Goal: Information Seeking & Learning: Check status

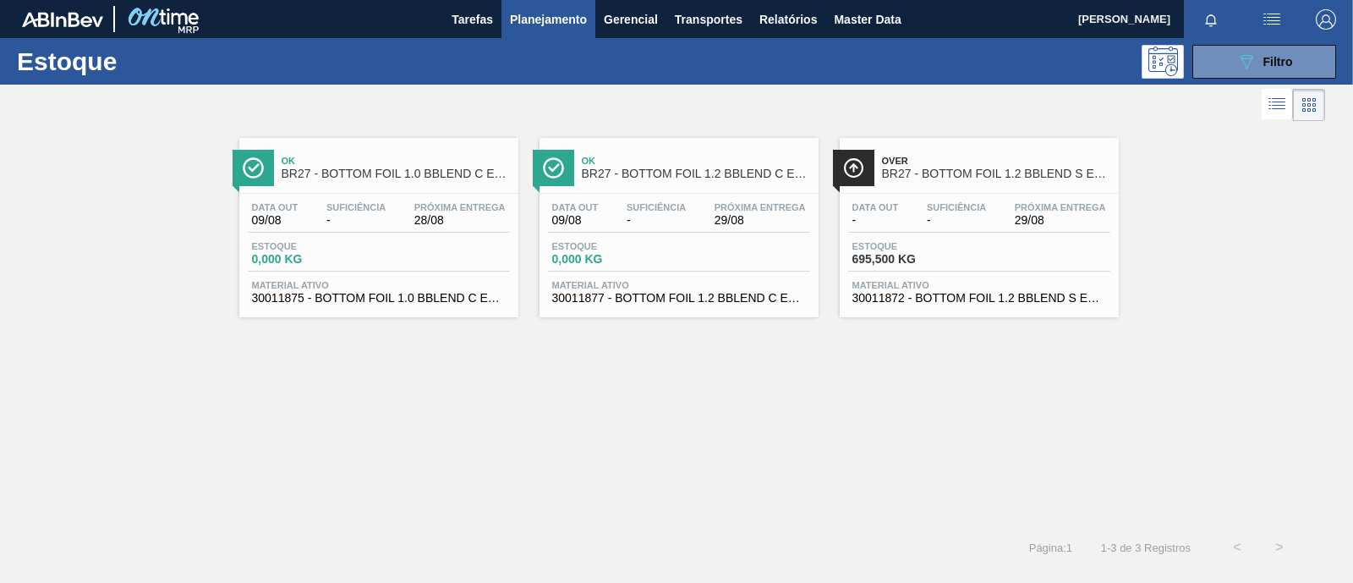
click at [935, 292] on span "30011872 - BOTTOM FOIL 1.2 BBLEND S EVOAH" at bounding box center [980, 298] width 254 height 13
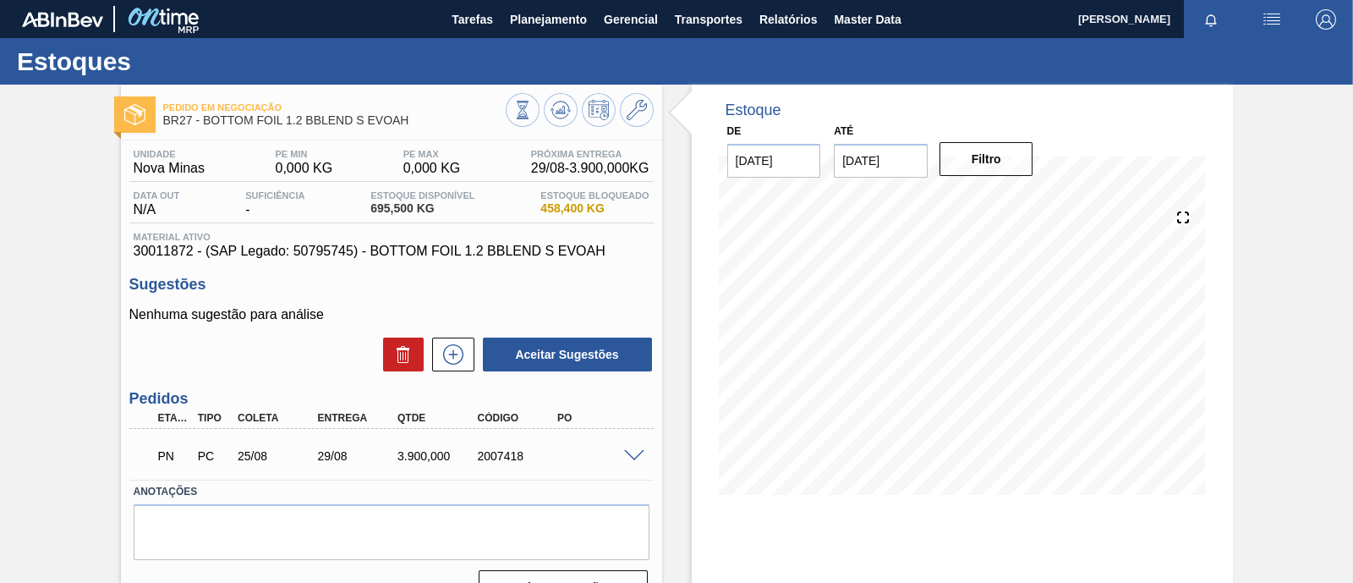
click at [492, 458] on div "2007418" at bounding box center [518, 456] width 88 height 14
copy div "2007418"
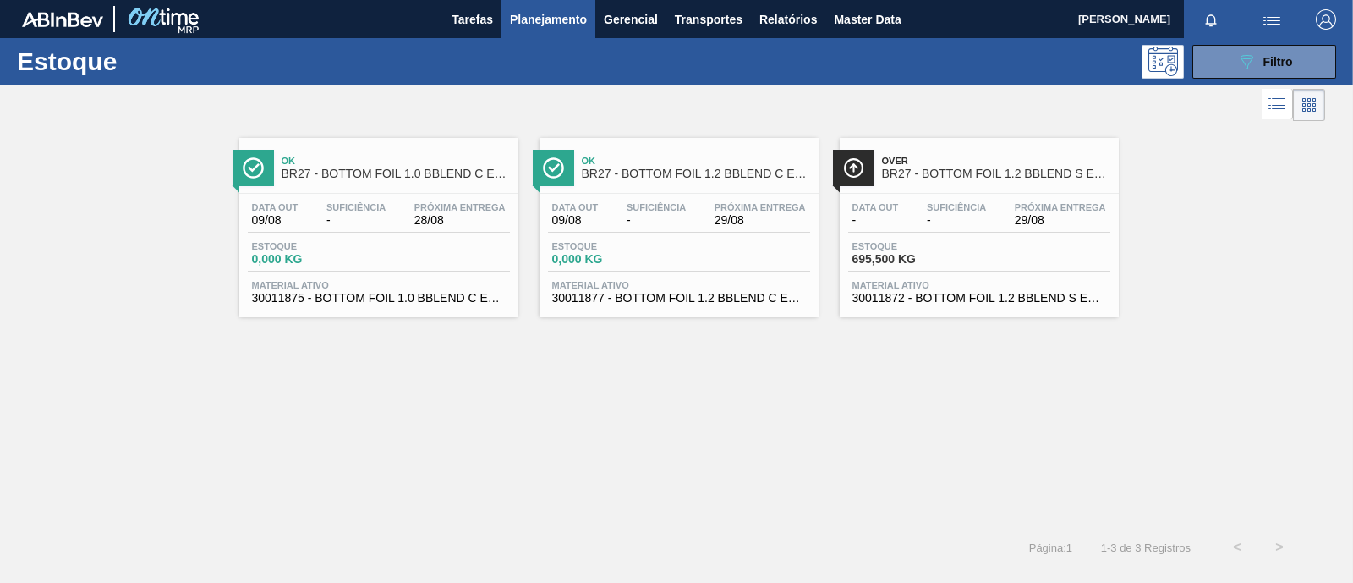
click at [393, 287] on span "Material ativo" at bounding box center [379, 285] width 254 height 10
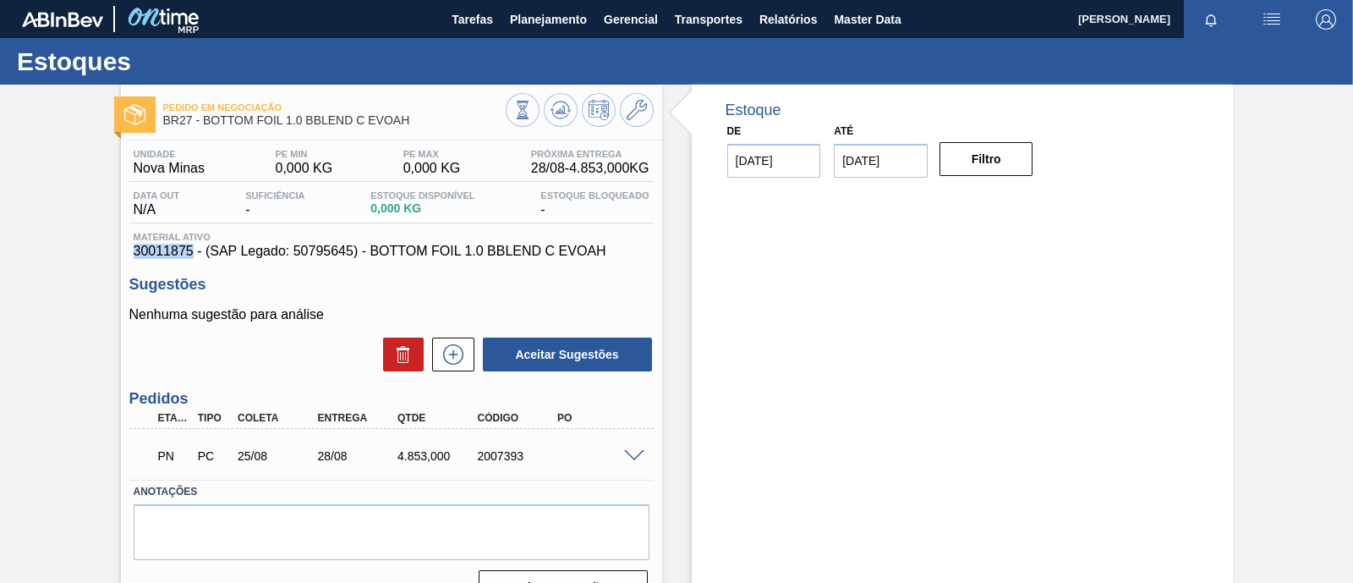
drag, startPoint x: 135, startPoint y: 255, endPoint x: 189, endPoint y: 260, distance: 54.4
click at [189, 259] on span "30011875 - (SAP Legado: 50795645) - BOTTOM FOIL 1.0 BBLEND C EVOAH" at bounding box center [392, 251] width 516 height 15
copy span "30011875"
drag, startPoint x: 370, startPoint y: 251, endPoint x: 601, endPoint y: 258, distance: 231.0
click at [601, 258] on span "30011875 - (SAP Legado: 50795645) - BOTTOM FOIL 1.0 BBLEND C EVOAH" at bounding box center [392, 251] width 516 height 15
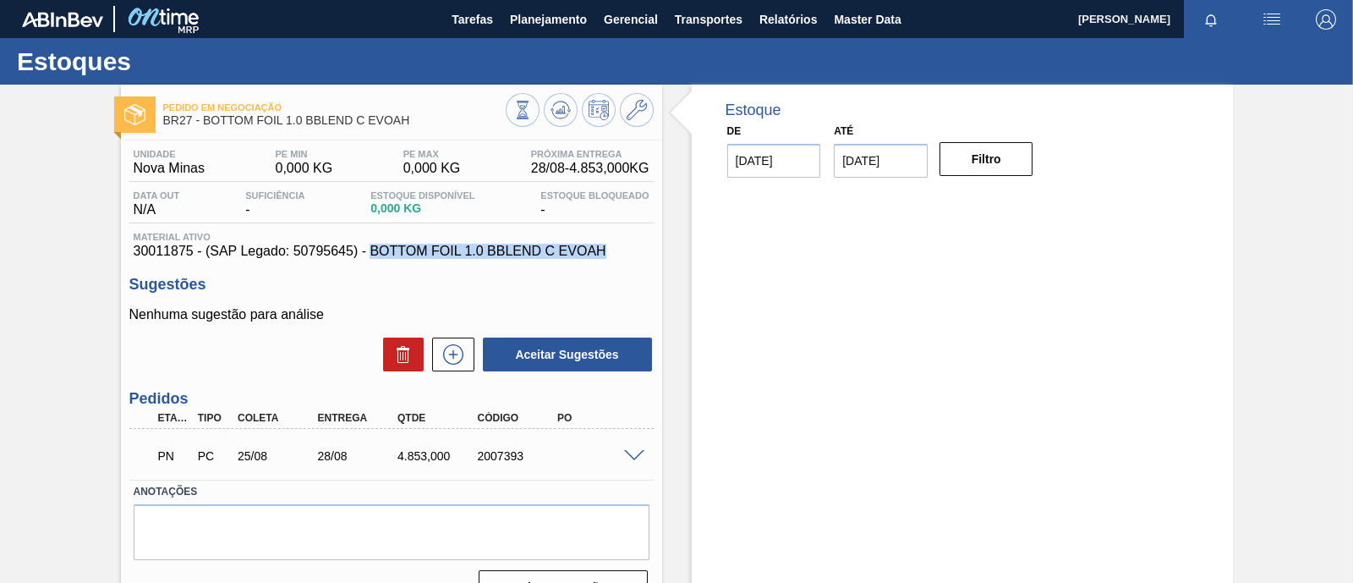
copy span "BOTTOM FOIL 1.0 BBLEND C EVOAH"
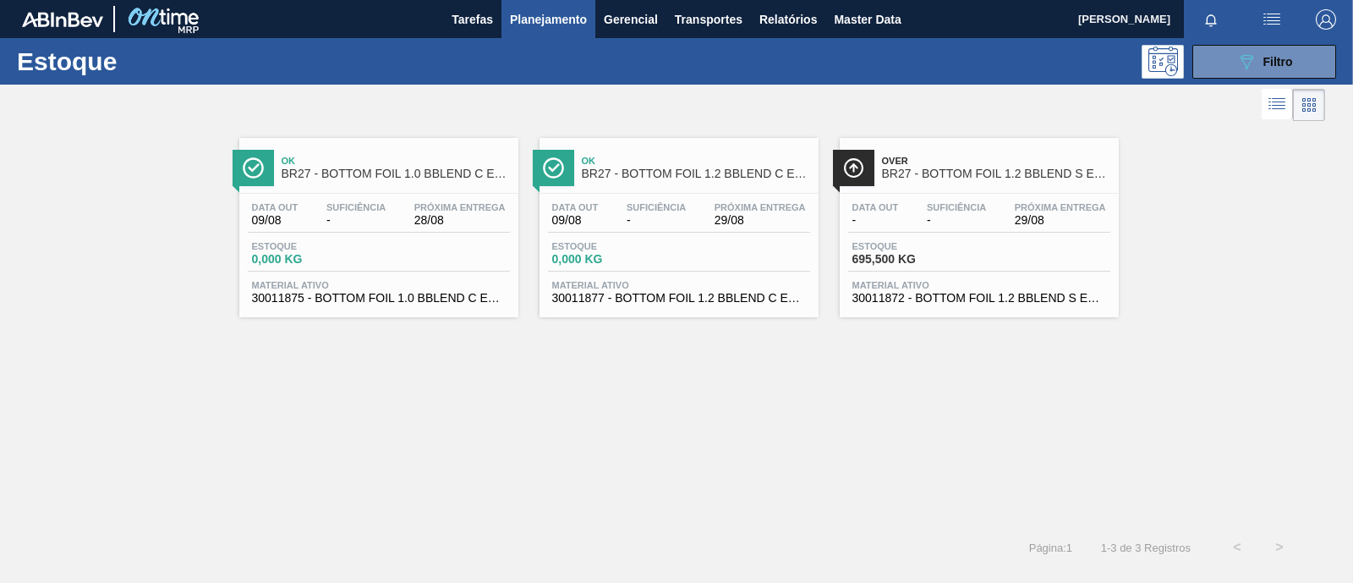
click at [689, 189] on div "Ok BR27 - BOTTOM FOIL 1.2 BBLEND C EVOAH Data out 09/08 Suficiência - Próxima E…" at bounding box center [679, 227] width 279 height 179
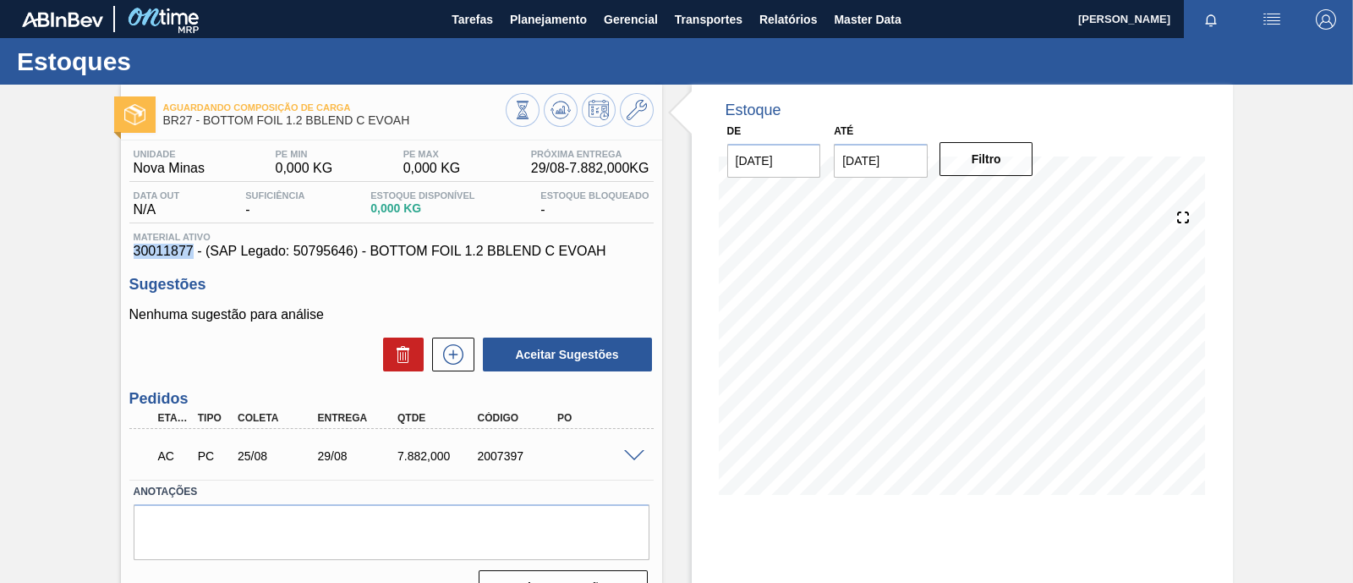
drag, startPoint x: 140, startPoint y: 250, endPoint x: 191, endPoint y: 255, distance: 51.1
click at [191, 255] on div "Material ativo 30011877 - (SAP Legado: 50795646) - BOTTOM FOIL 1.2 BBLEND C EVO…" at bounding box center [391, 245] width 524 height 27
copy span "30011877"
drag, startPoint x: 370, startPoint y: 247, endPoint x: 613, endPoint y: 259, distance: 243.9
click at [613, 259] on span "30011877 - (SAP Legado: 50795646) - BOTTOM FOIL 1.2 BBLEND C EVOAH" at bounding box center [392, 251] width 516 height 15
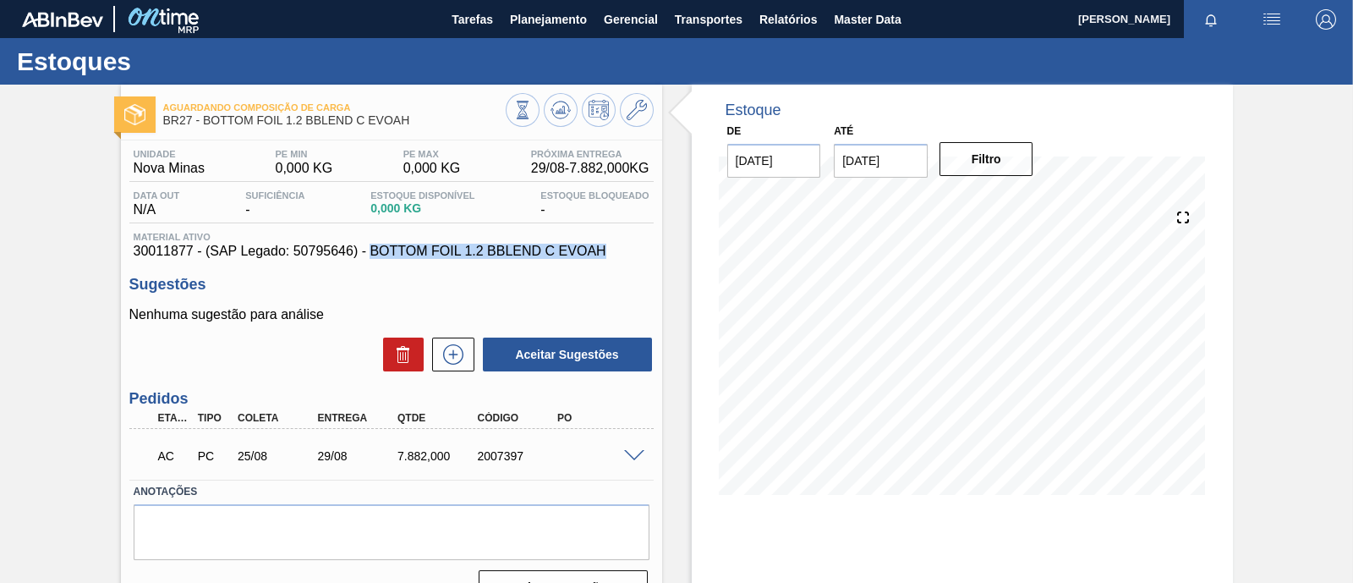
copy span "BOTTOM FOIL 1.2 BBLEND C EVOAH"
drag, startPoint x: 475, startPoint y: 457, endPoint x: 530, endPoint y: 459, distance: 54.2
click at [530, 459] on div "2007397" at bounding box center [518, 456] width 88 height 14
copy div "2007397"
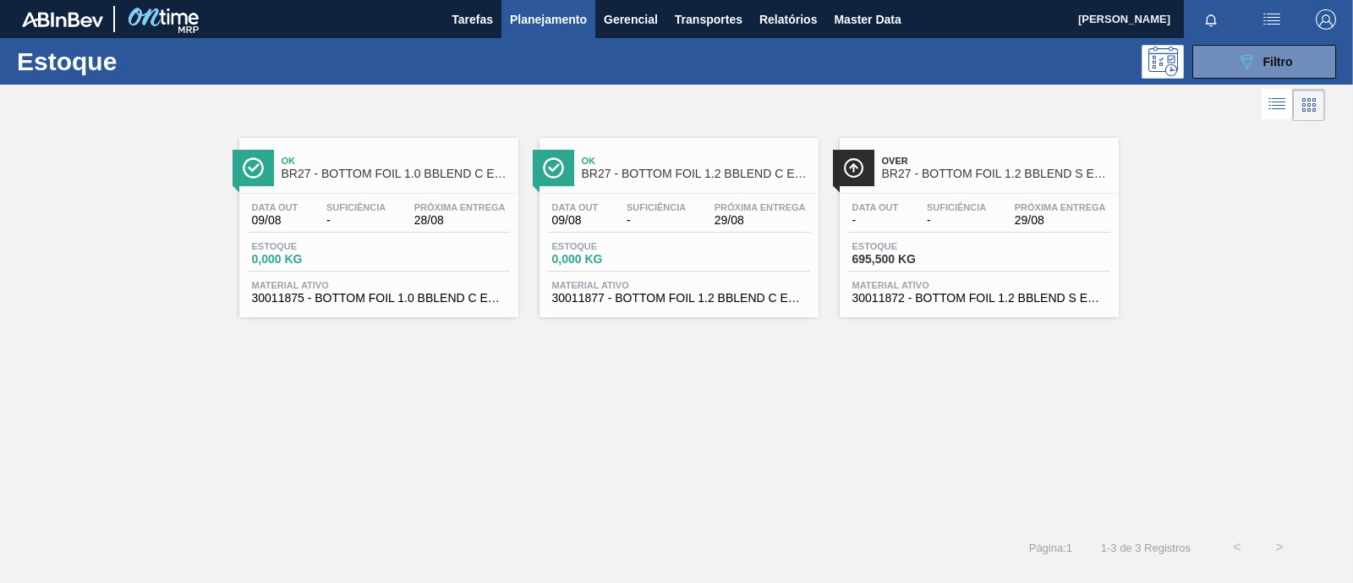
click at [447, 277] on div "Data out 09/08 Suficiência - Próxima Entrega 28/08 Estoque 0,000 KG Material at…" at bounding box center [378, 251] width 279 height 115
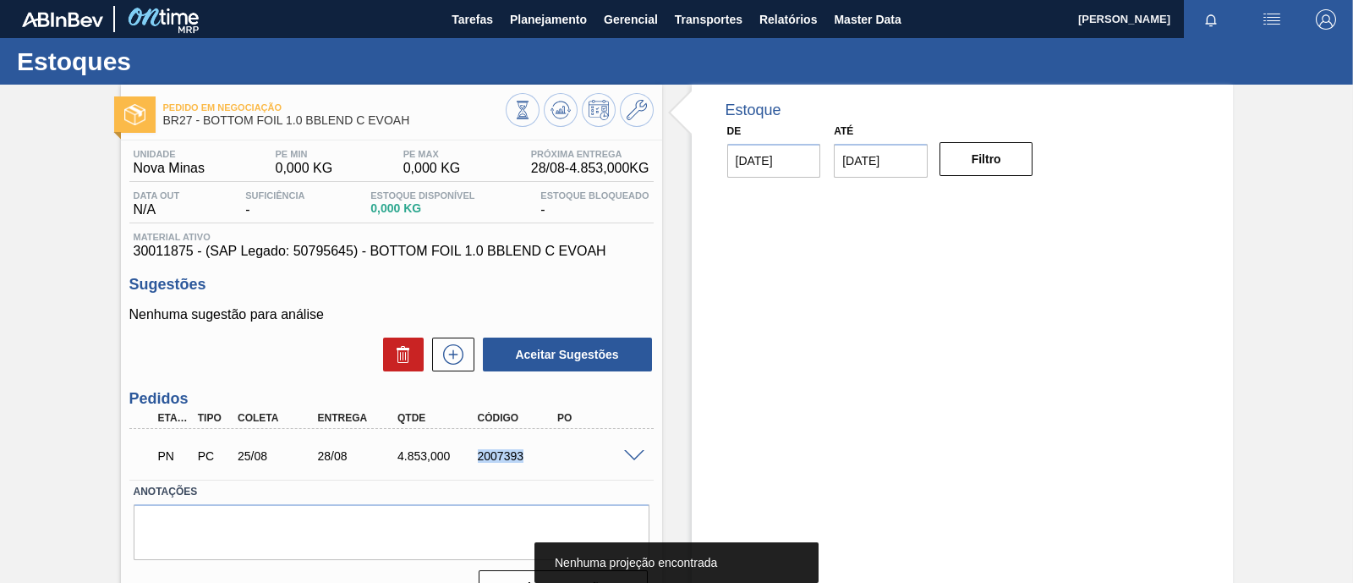
drag, startPoint x: 475, startPoint y: 458, endPoint x: 524, endPoint y: 461, distance: 48.3
click at [524, 461] on div "2007393" at bounding box center [518, 456] width 88 height 14
copy div "2007393"
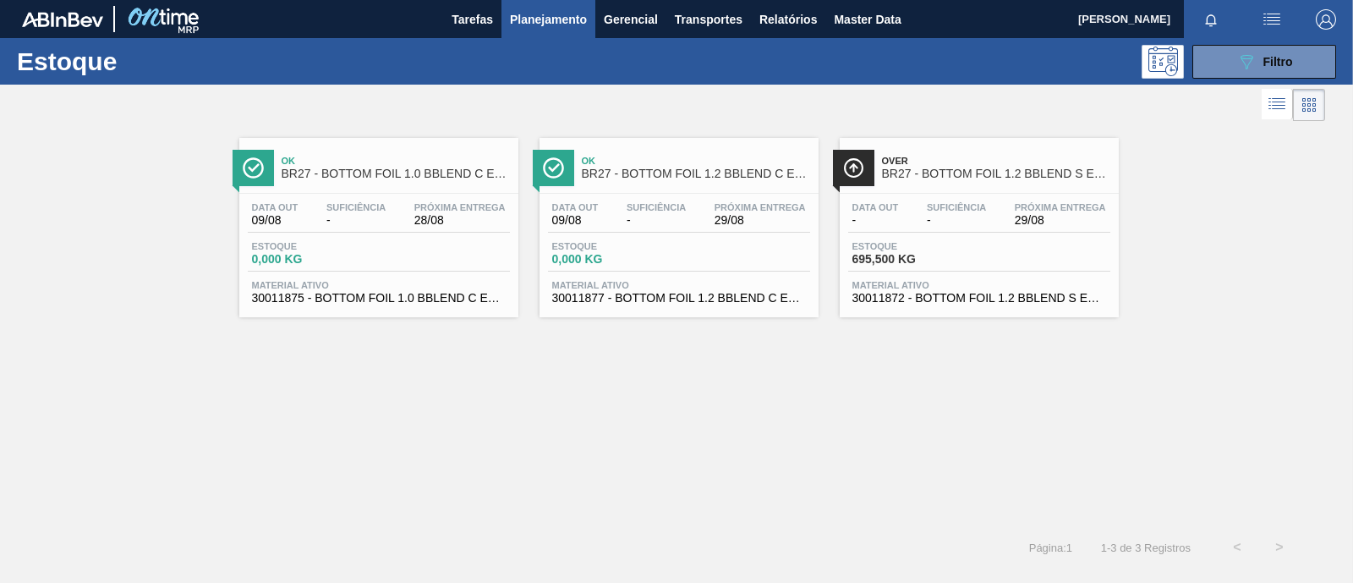
click at [957, 237] on div "Data out - Suficiência - Próxima Entrega 29/08 Estoque 695,500 KG Material ativ…" at bounding box center [979, 251] width 279 height 115
